Goal: Transaction & Acquisition: Download file/media

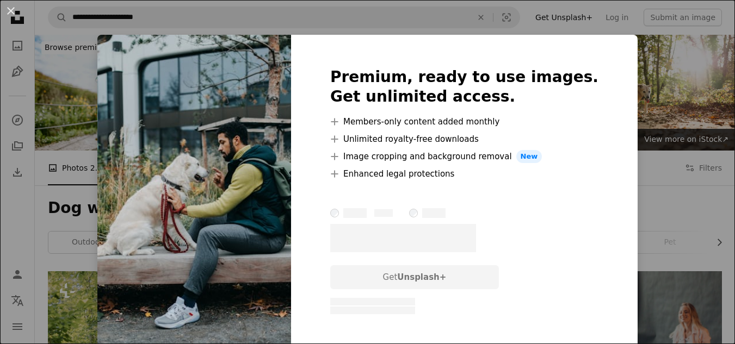
scroll to position [1251, 0]
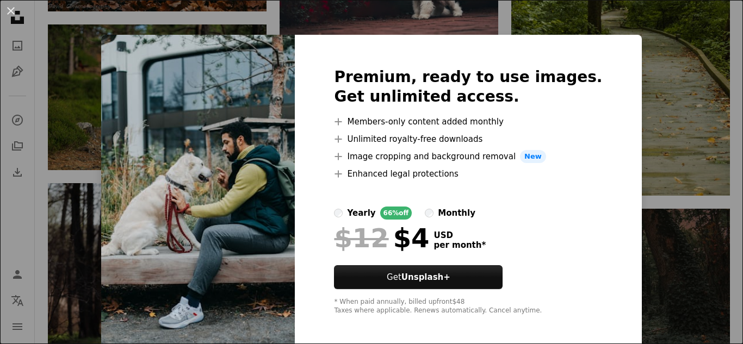
click at [648, 96] on div "An X shape Premium, ready to use images. Get unlimited access. A plus sign Memb…" at bounding box center [371, 172] width 743 height 344
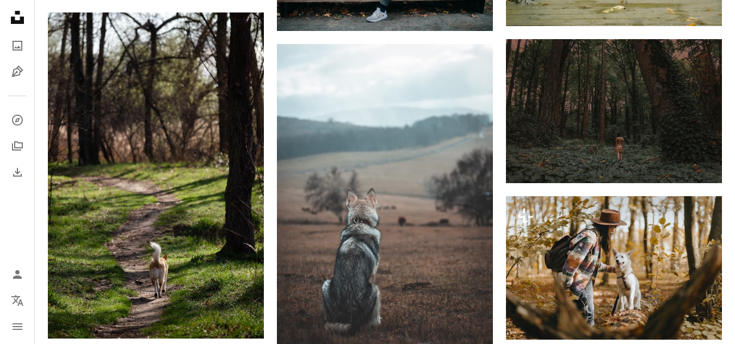
scroll to position [1469, 0]
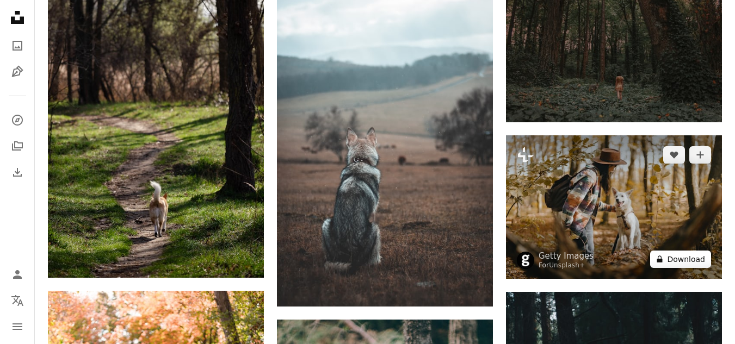
click at [674, 261] on button "A lock Download" at bounding box center [680, 259] width 61 height 17
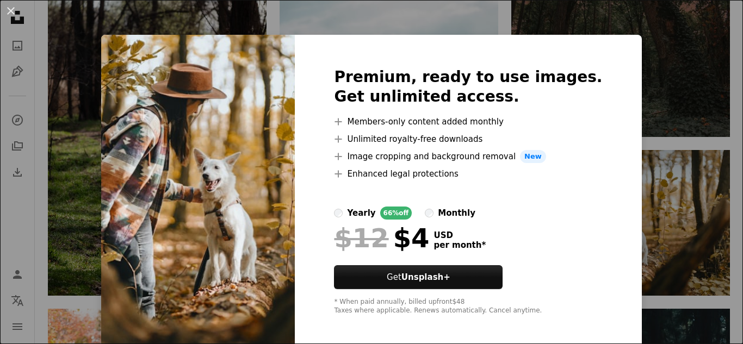
click at [661, 189] on div "An X shape Premium, ready to use images. Get unlimited access. A plus sign Memb…" at bounding box center [371, 172] width 743 height 344
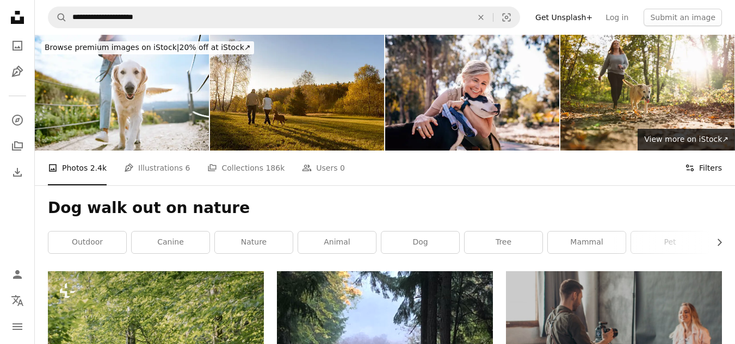
drag, startPoint x: 718, startPoint y: 152, endPoint x: 713, endPoint y: 157, distance: 7.0
click at [718, 153] on button "Filters Filters" at bounding box center [703, 168] width 37 height 35
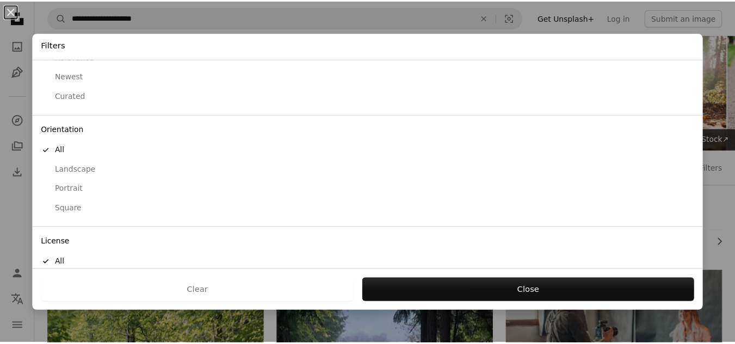
scroll to position [88, 0]
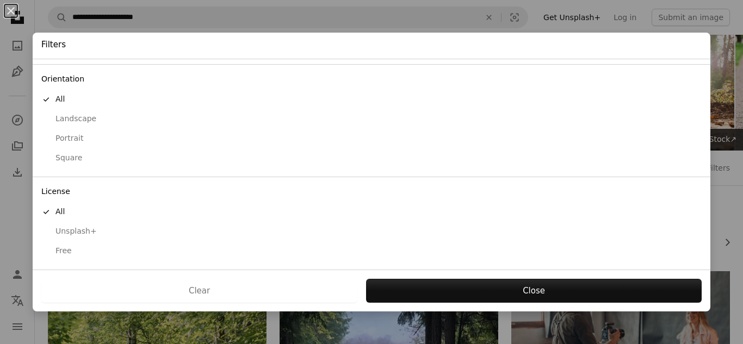
click at [87, 247] on div "Free" at bounding box center [371, 251] width 660 height 11
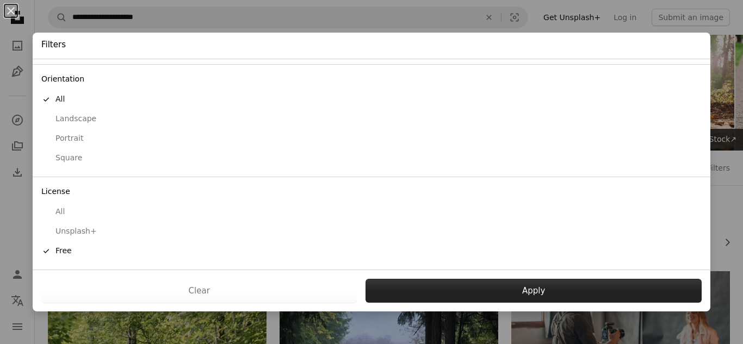
click at [457, 288] on button "Apply" at bounding box center [533, 291] width 336 height 24
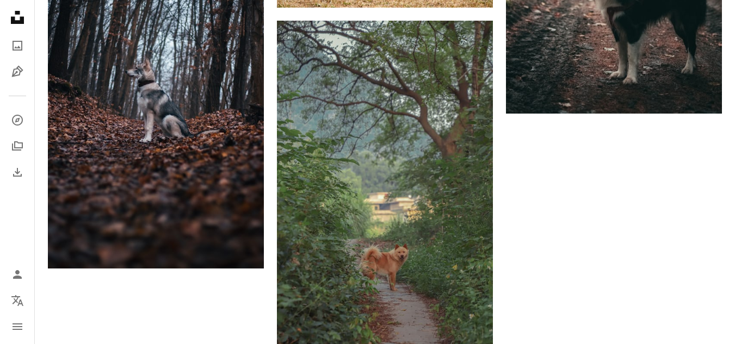
scroll to position [2121, 0]
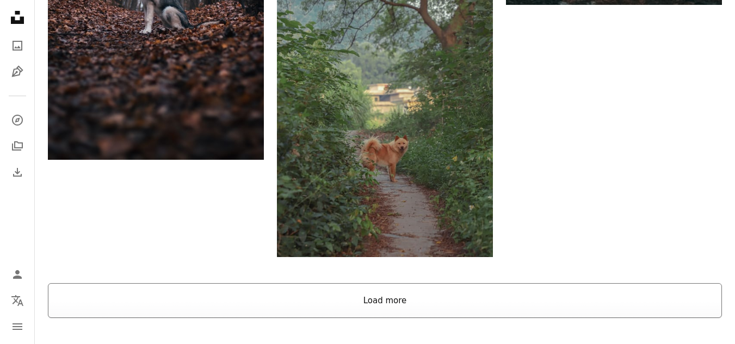
click at [505, 289] on button "Load more" at bounding box center [385, 300] width 674 height 35
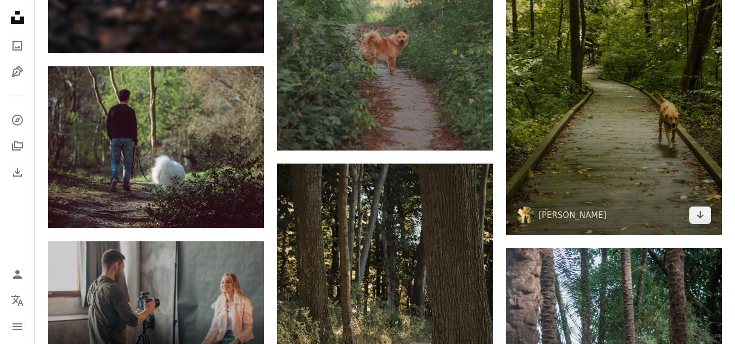
scroll to position [2230, 0]
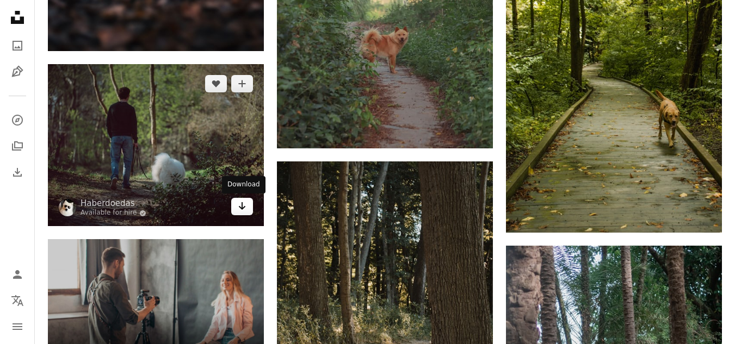
click at [240, 212] on icon "Arrow pointing down" at bounding box center [242, 206] width 9 height 13
